Goal: Task Accomplishment & Management: Use online tool/utility

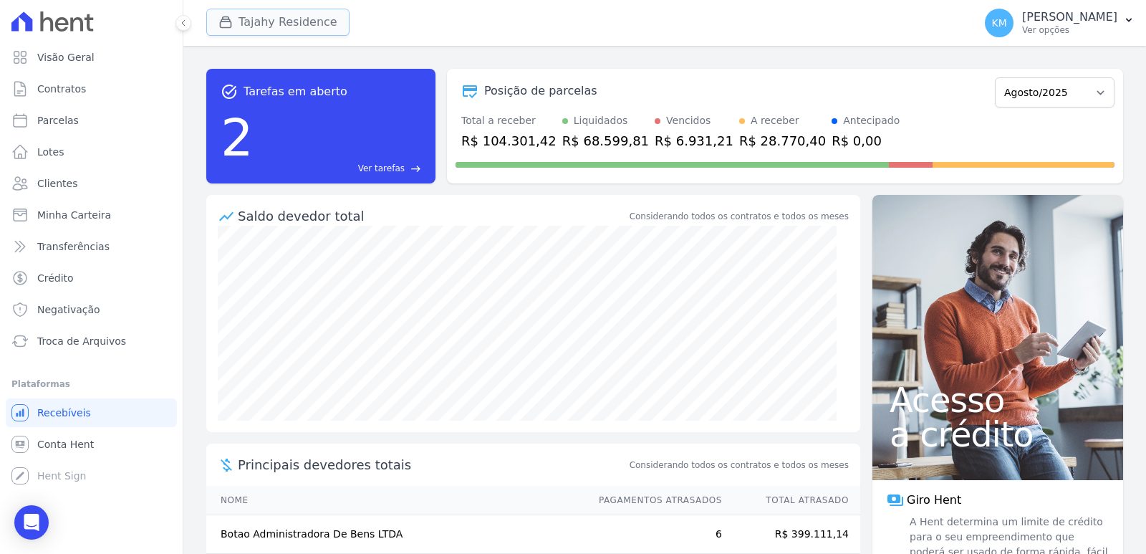
click at [246, 30] on button "Tajahy Residence" at bounding box center [277, 22] width 143 height 27
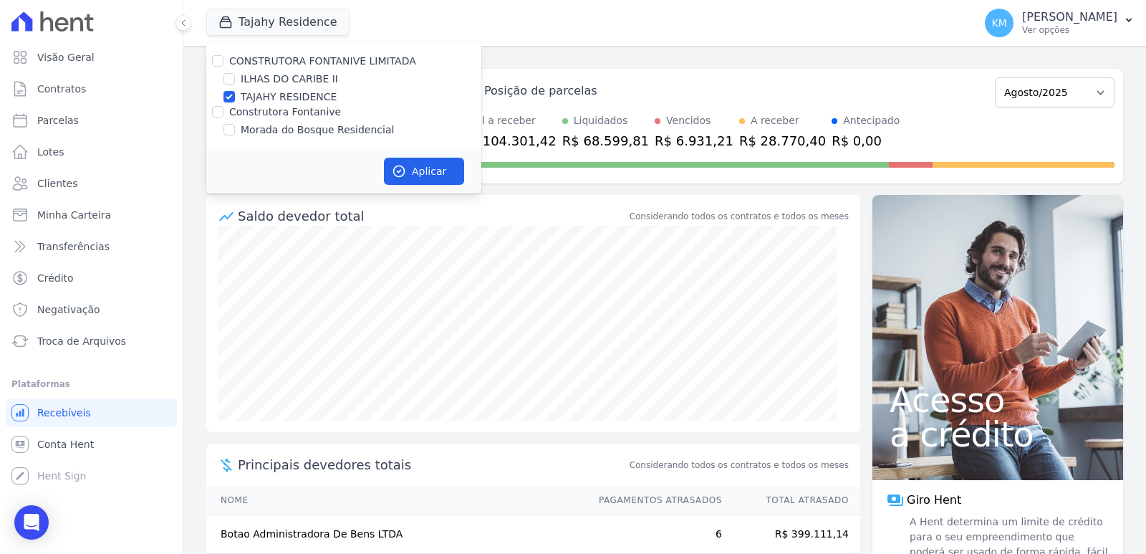
click at [222, 132] on div "Morada do Bosque Residencial" at bounding box center [343, 129] width 275 height 15
click at [231, 132] on input "Morada do Bosque Residencial" at bounding box center [228, 129] width 11 height 11
checkbox input "true"
click at [231, 97] on input "TAJAHY RESIDENCE" at bounding box center [228, 96] width 11 height 11
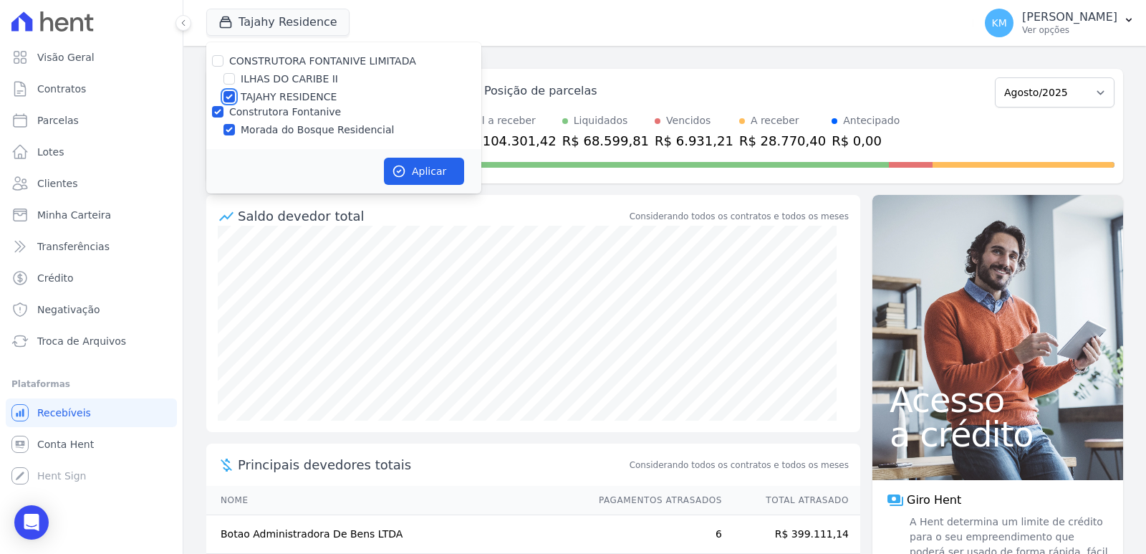
checkbox input "false"
click at [455, 179] on button "Aplicar" at bounding box center [424, 171] width 80 height 27
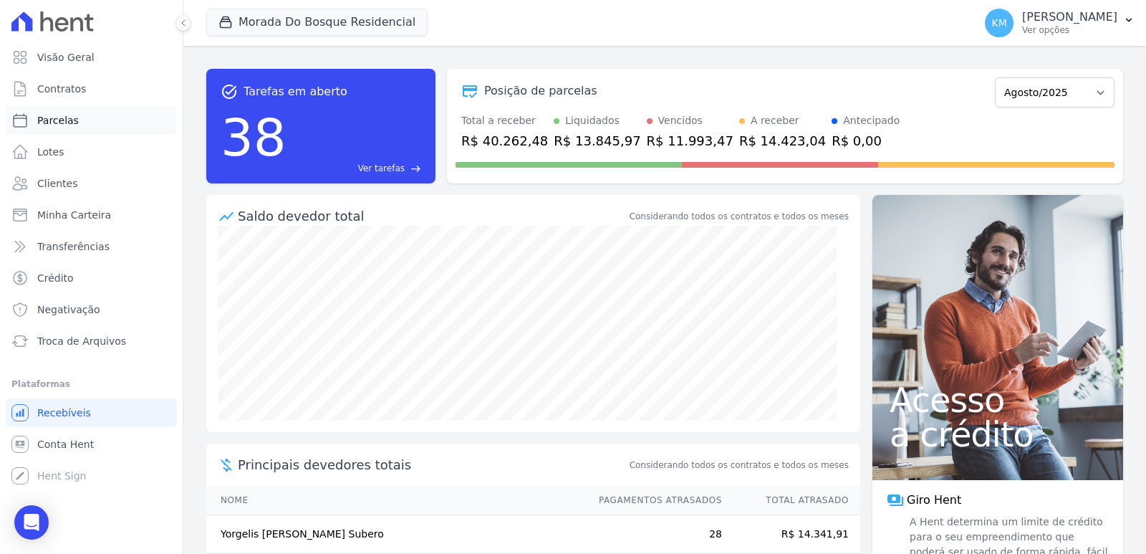
click at [49, 117] on span "Parcelas" at bounding box center [58, 120] width 42 height 14
select select
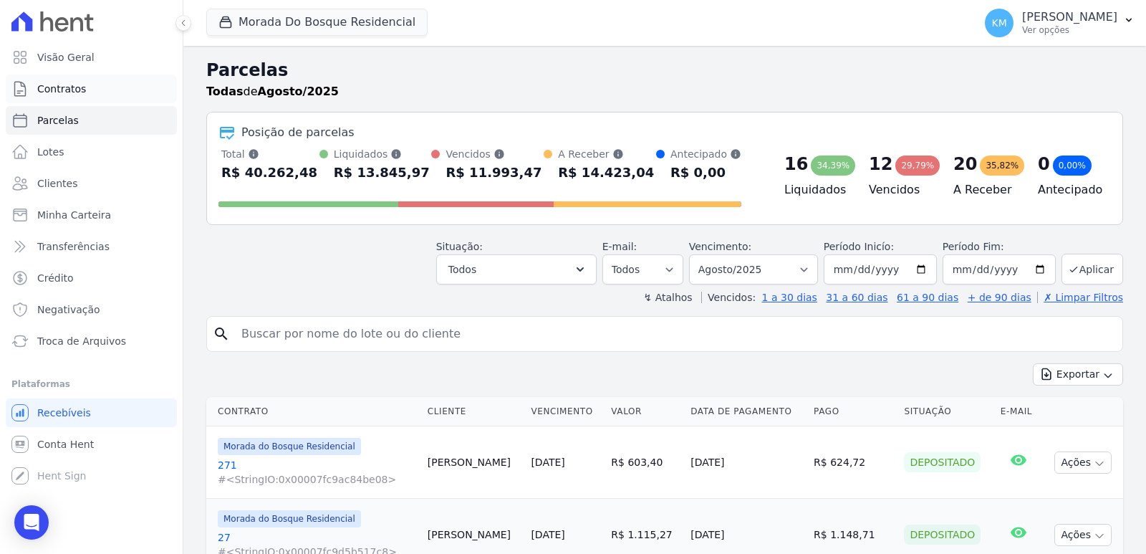
click at [59, 93] on span "Contratos" at bounding box center [61, 89] width 49 height 14
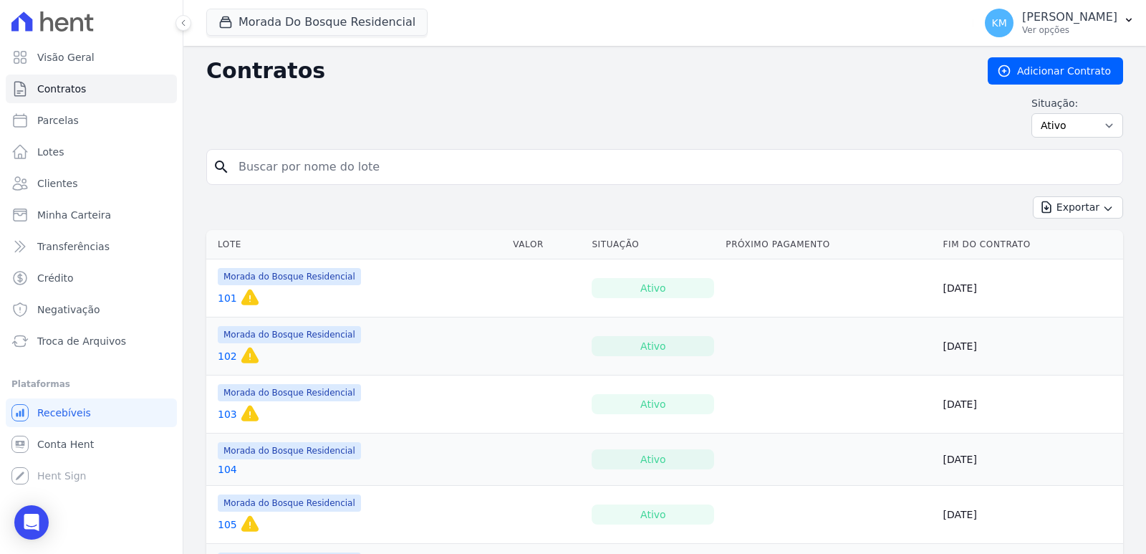
click at [254, 175] on input "search" at bounding box center [673, 167] width 887 height 29
click at [257, 174] on input "search" at bounding box center [673, 167] width 887 height 29
type input "139"
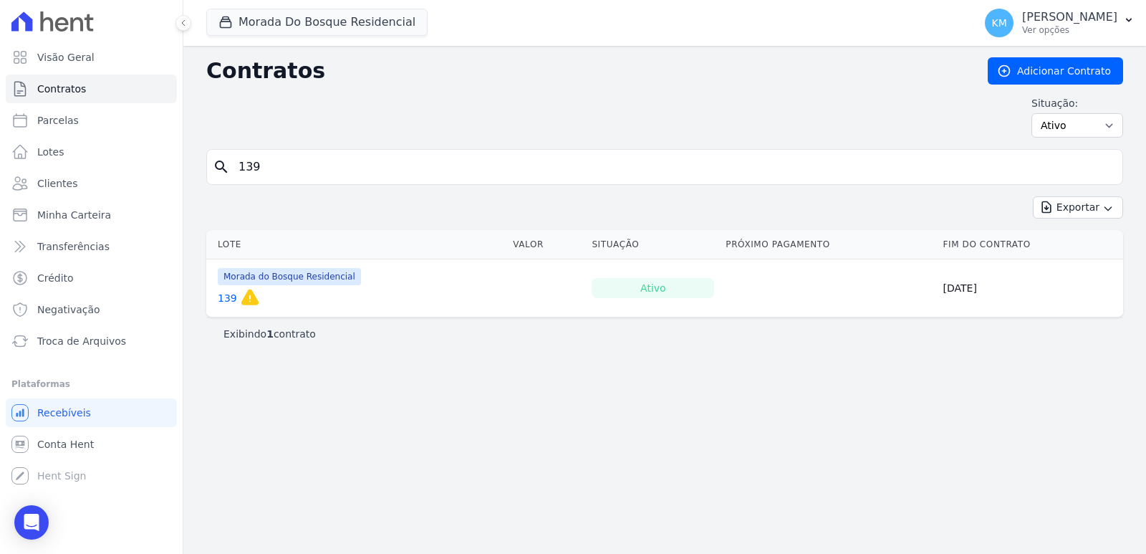
click at [225, 300] on link "139" at bounding box center [227, 298] width 19 height 14
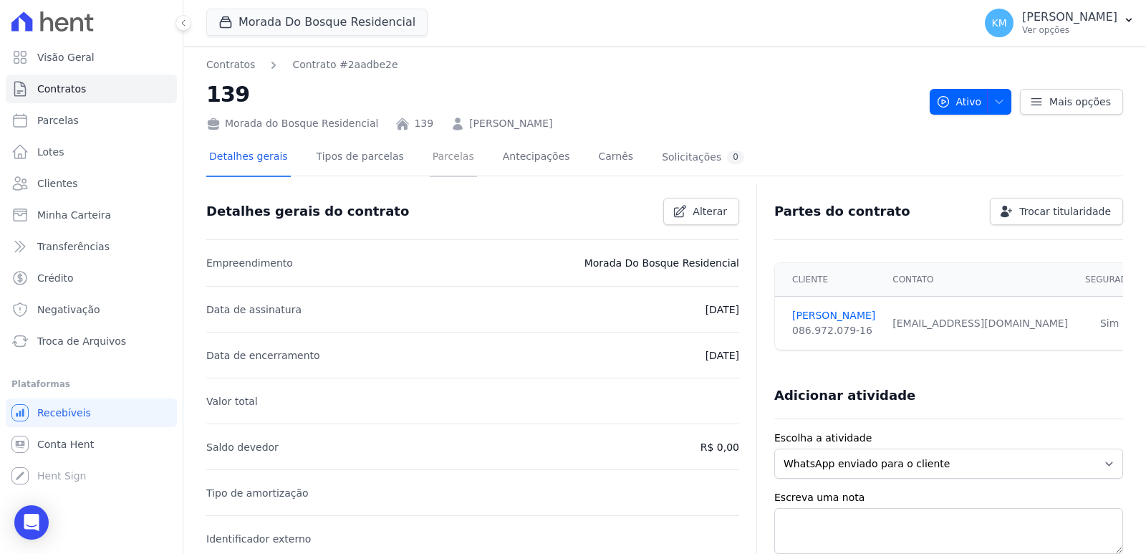
click at [430, 153] on link "Parcelas" at bounding box center [453, 158] width 47 height 38
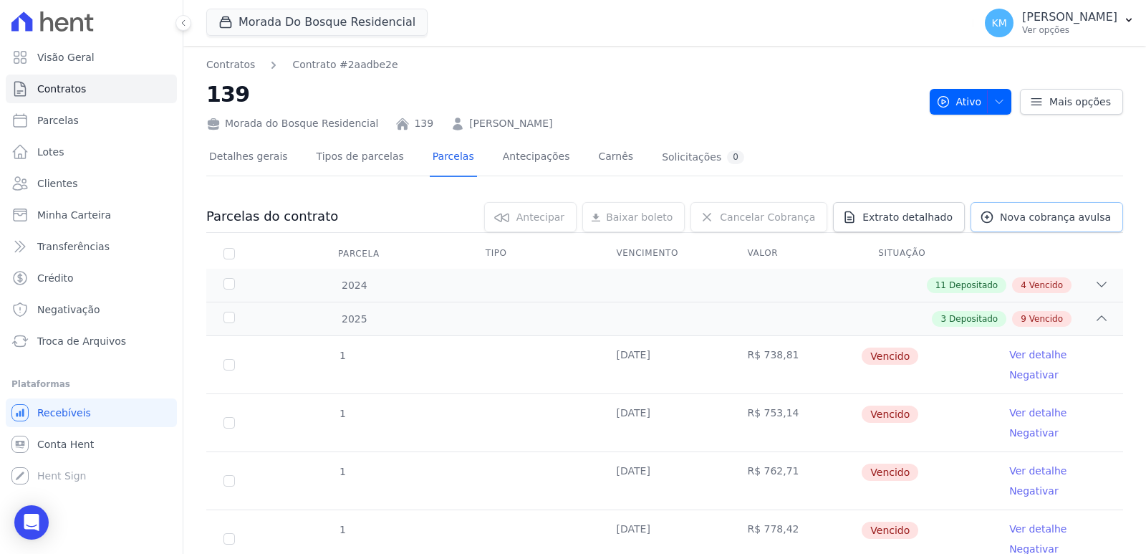
click at [1025, 213] on span "Nova cobrança avulsa" at bounding box center [1055, 217] width 111 height 14
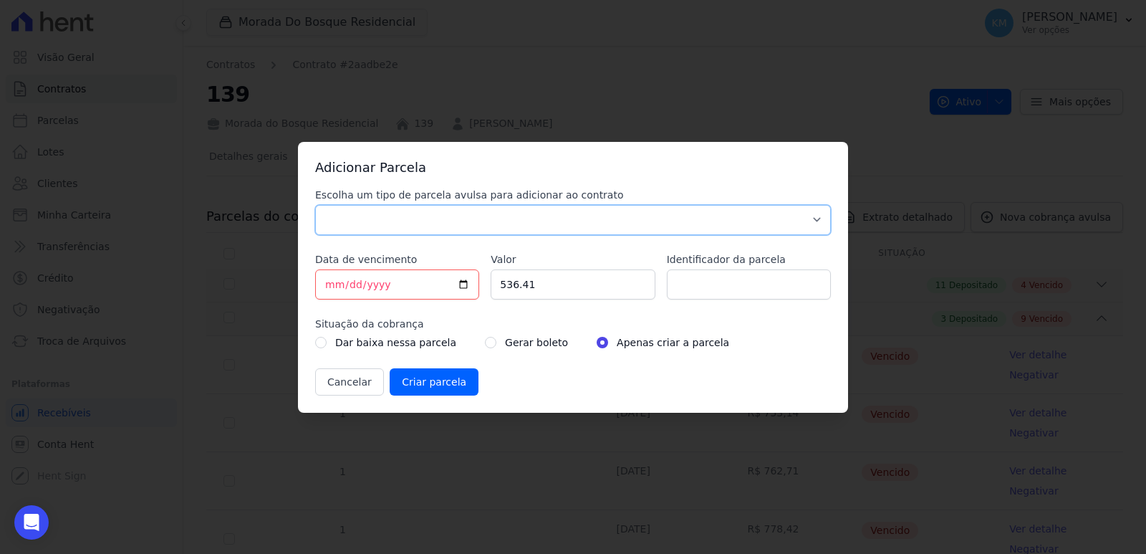
click at [360, 219] on select "Parcela Normal Sinal Caução Intercalada Chaves Pré Chaves Pós Chaves Taxas Quit…" at bounding box center [573, 220] width 516 height 30
select select "standard"
click at [315, 205] on select "Parcela Normal Sinal Caução Intercalada Chaves Pré Chaves Pós Chaves Taxas Quit…" at bounding box center [573, 220] width 516 height 30
click at [335, 287] on input "[DATE]" at bounding box center [397, 284] width 164 height 30
type input "[DATE]"
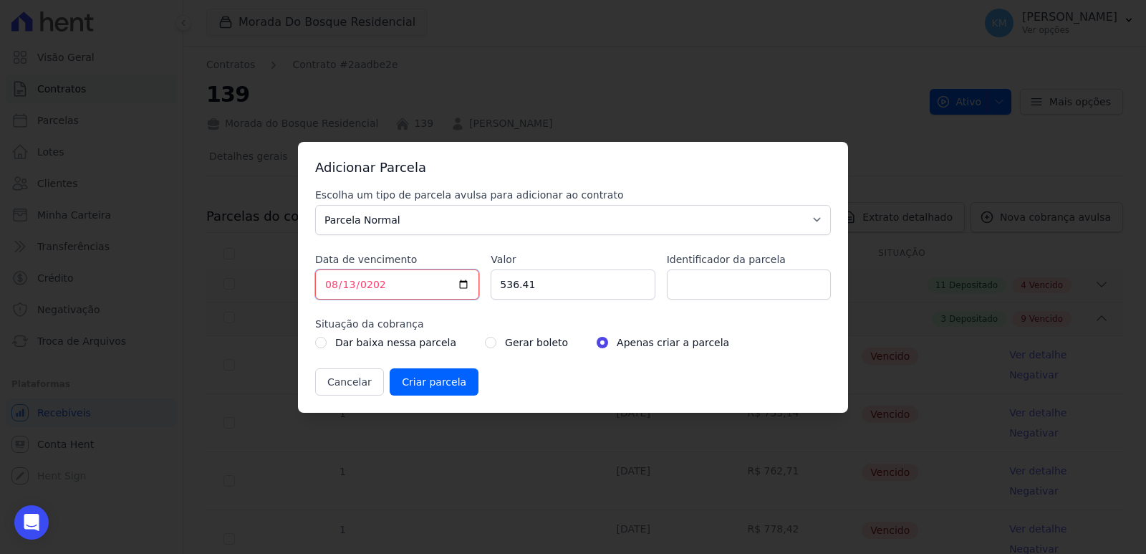
type input "[DATE]"
drag, startPoint x: 566, startPoint y: 285, endPoint x: 471, endPoint y: 287, distance: 95.3
click at [471, 287] on div "Escolha um tipo de parcela avulsa para adicionar ao contrato Parcela Normal Sin…" at bounding box center [573, 292] width 516 height 208
type input "847.53"
click at [701, 292] on input "Identificador da parcela" at bounding box center [749, 284] width 164 height 30
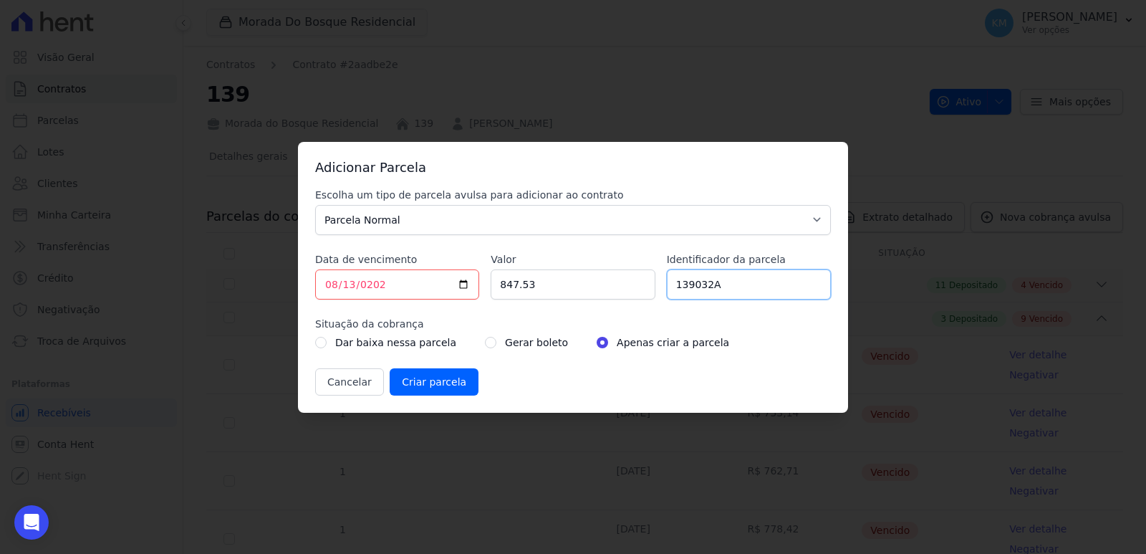
type input "139032A"
click at [478, 347] on div "Escolha um tipo de parcela avulsa para adicionar ao contrato Parcela Normal Sin…" at bounding box center [573, 292] width 516 height 208
click at [485, 343] on input "radio" at bounding box center [490, 342] width 11 height 11
radio input "true"
drag, startPoint x: 452, startPoint y: 377, endPoint x: 443, endPoint y: 377, distance: 8.6
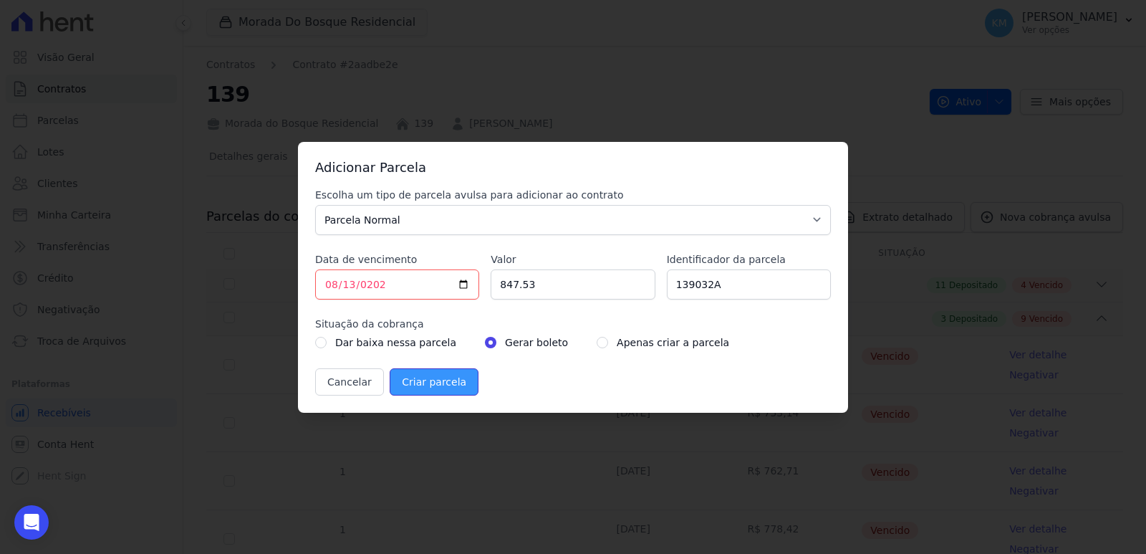
click at [451, 377] on input "Criar parcela" at bounding box center [434, 381] width 89 height 27
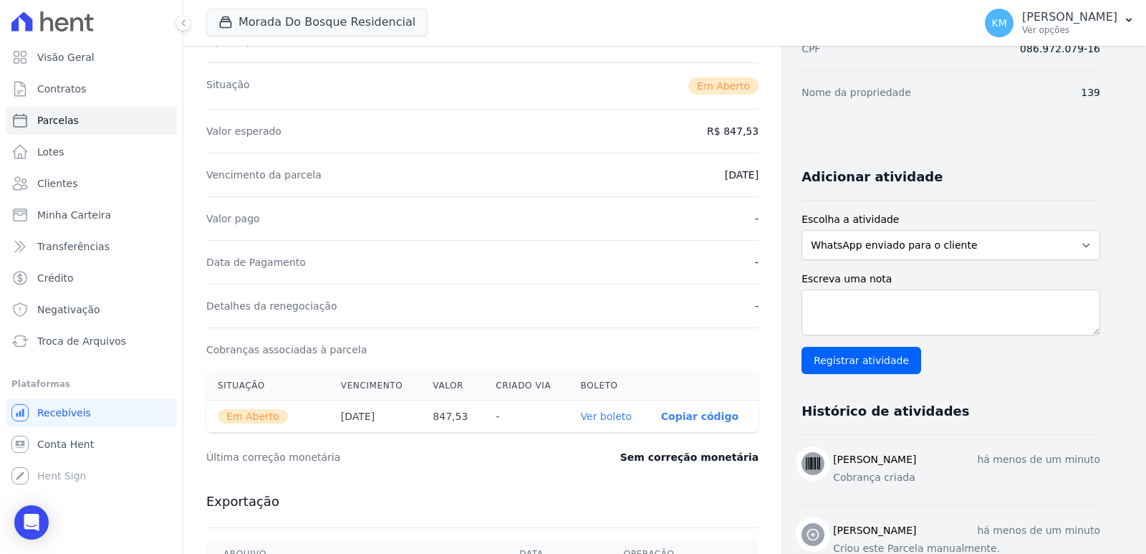
scroll to position [428, 0]
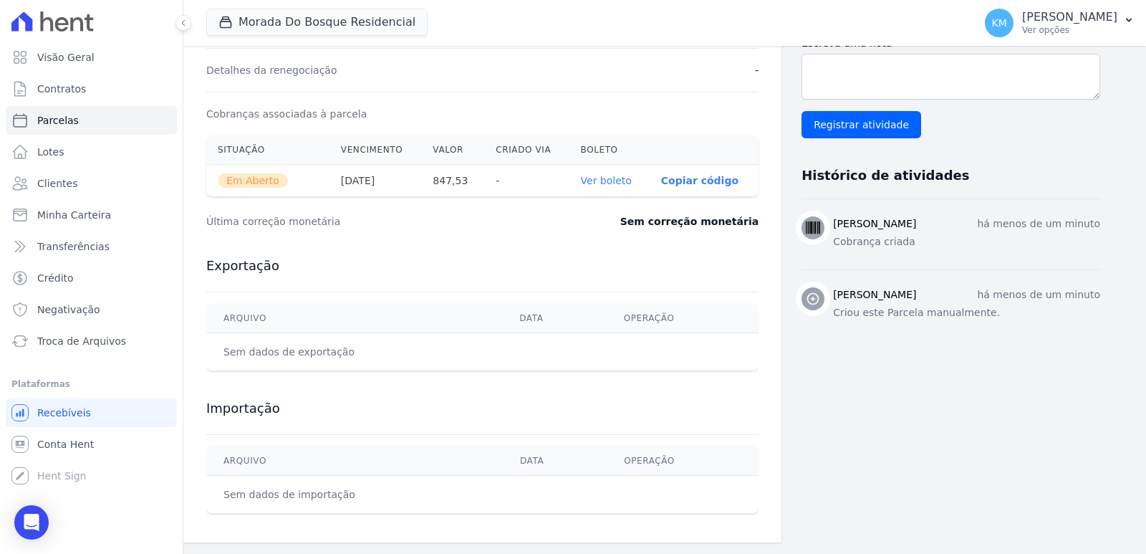
click at [615, 179] on link "Ver boleto" at bounding box center [606, 180] width 51 height 11
